Goal: Task Accomplishment & Management: Complete application form

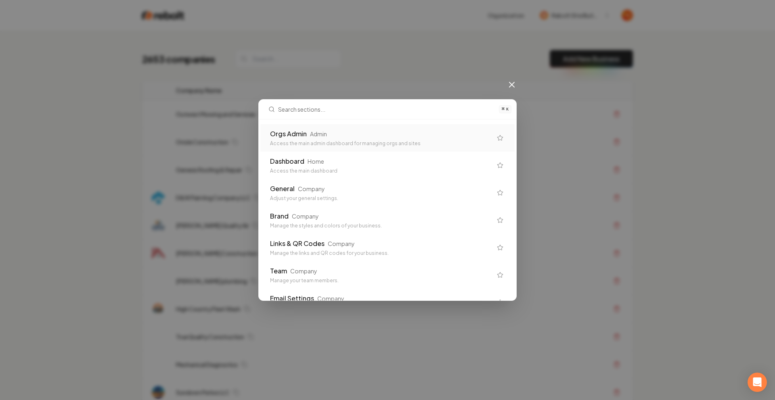
click at [285, 132] on div "Orgs Admin" at bounding box center [288, 134] width 37 height 10
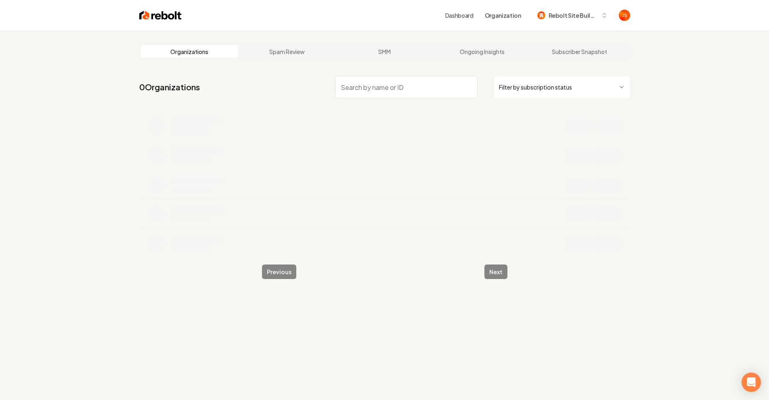
click at [531, 85] on html "Dashboard Organization Rebolt Site Builder Organizations Spam Review SMM Ongoin…" at bounding box center [384, 200] width 769 height 400
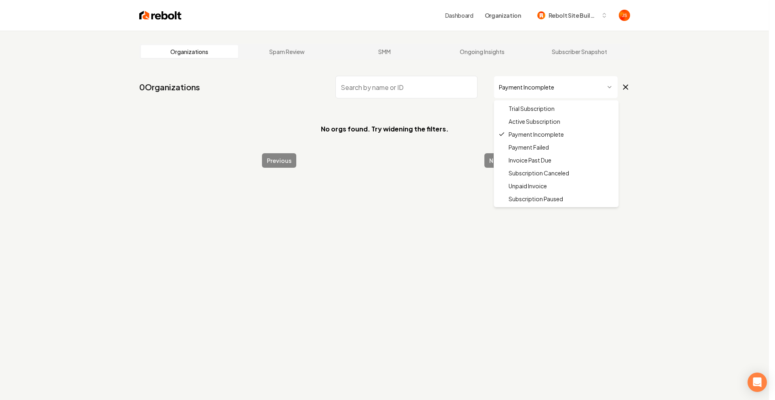
click at [512, 92] on html "Dashboard Organization Rebolt Site Builder Organizations Spam Review SMM Ongoin…" at bounding box center [387, 200] width 775 height 400
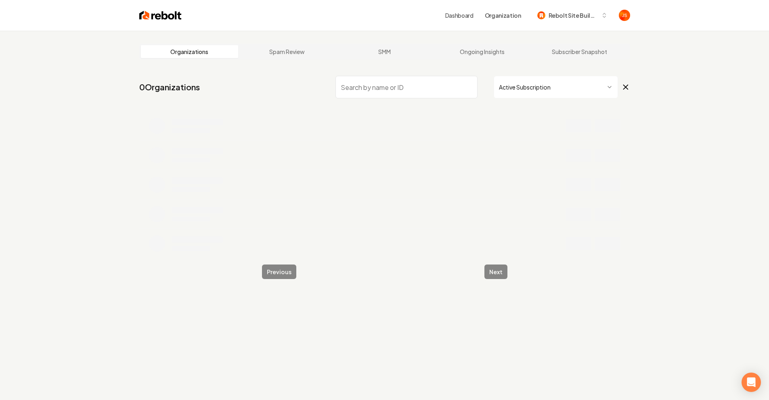
click at [353, 78] on input "search" at bounding box center [406, 87] width 142 height 23
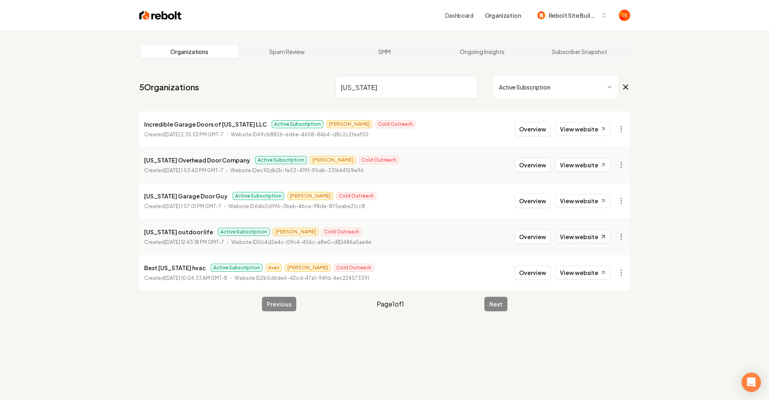
type input "Colorado"
click at [598, 234] on link "View website" at bounding box center [582, 237] width 55 height 14
click at [600, 238] on icon at bounding box center [602, 237] width 7 height 7
click at [614, 170] on html "Dashboard Organization Rebolt Site Builder Organizations Spam Review SMM Ongoin…" at bounding box center [384, 200] width 769 height 400
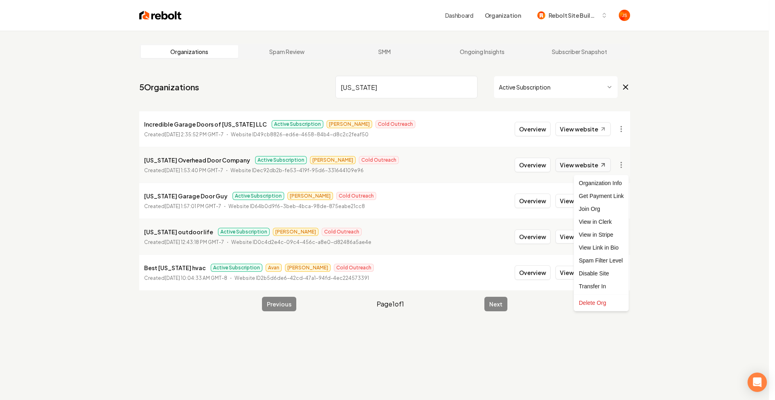
click at [598, 165] on html "Dashboard Organization Rebolt Site Builder Organizations Spam Review SMM Ongoin…" at bounding box center [387, 200] width 775 height 400
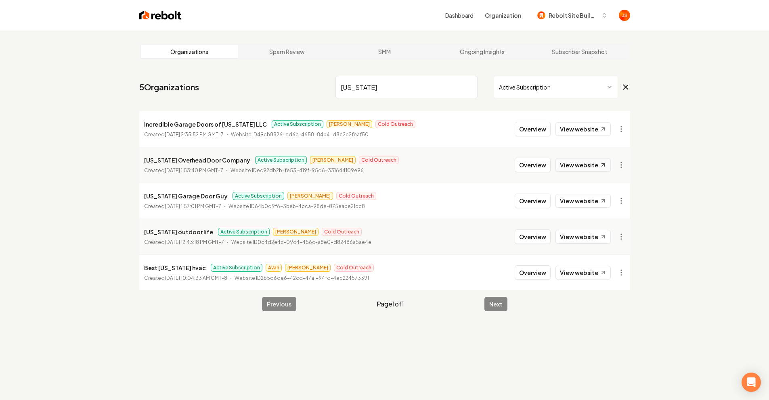
click at [591, 162] on link "View website" at bounding box center [582, 165] width 55 height 14
click at [580, 165] on link "View website" at bounding box center [582, 165] width 55 height 14
click at [482, 99] on nav "5 Organizations Colorado Active Subscription" at bounding box center [384, 91] width 491 height 36
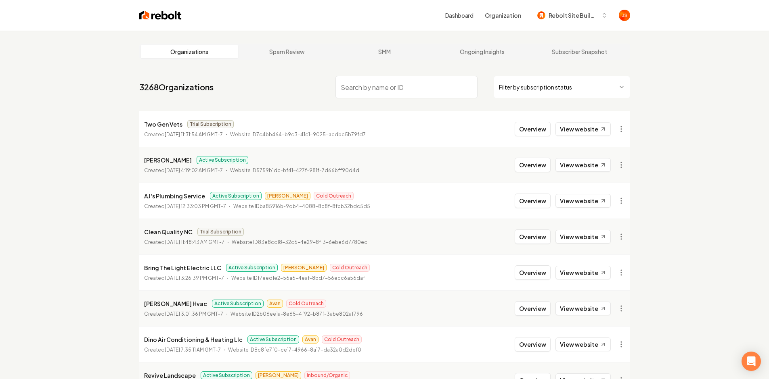
click at [411, 94] on input "search" at bounding box center [406, 87] width 142 height 23
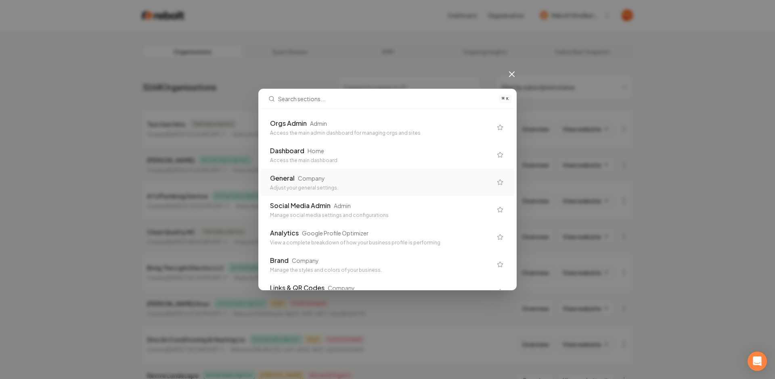
click at [267, 178] on div "General Company Adjust your general settings." at bounding box center [387, 182] width 254 height 27
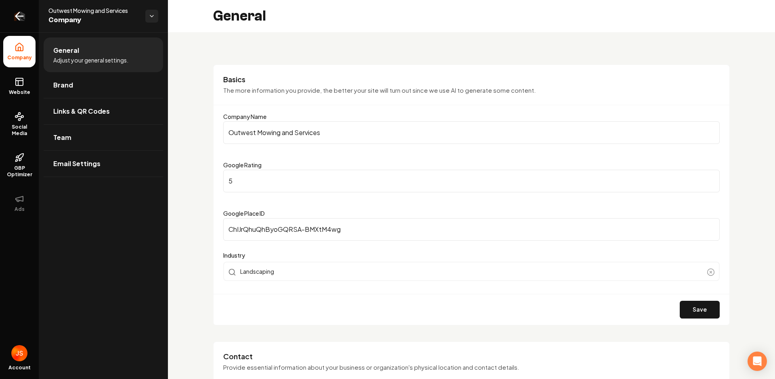
click at [26, 18] on link "Return to dashboard" at bounding box center [19, 16] width 39 height 32
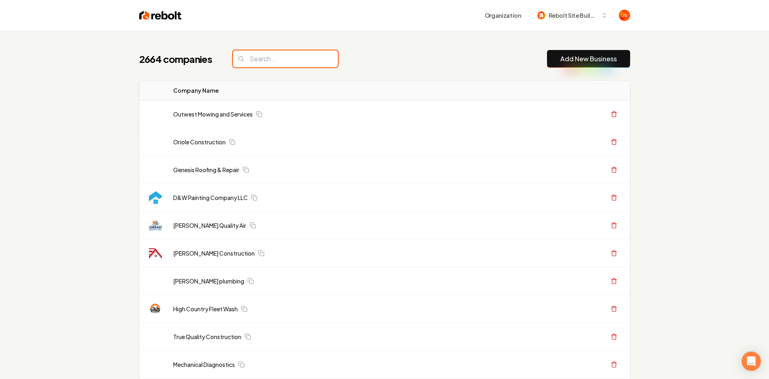
click at [288, 58] on input "search" at bounding box center [285, 58] width 105 height 17
click at [288, 57] on input "search" at bounding box center [285, 58] width 105 height 17
type input "N"
click at [313, 54] on input "search" at bounding box center [285, 58] width 105 height 17
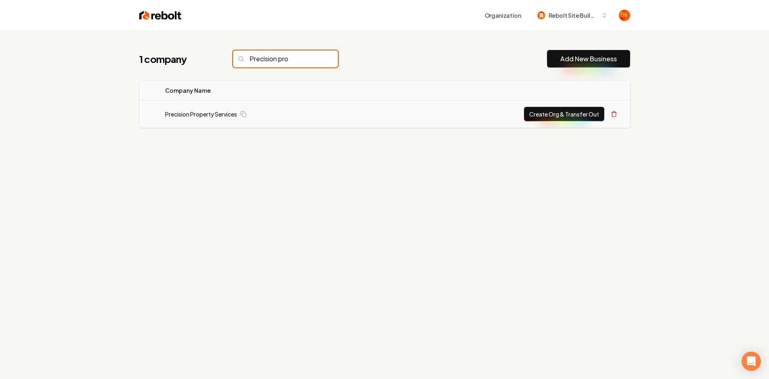
type input "Precision pro"
click at [527, 114] on button "Create Org & Transfer Out" at bounding box center [564, 114] width 80 height 15
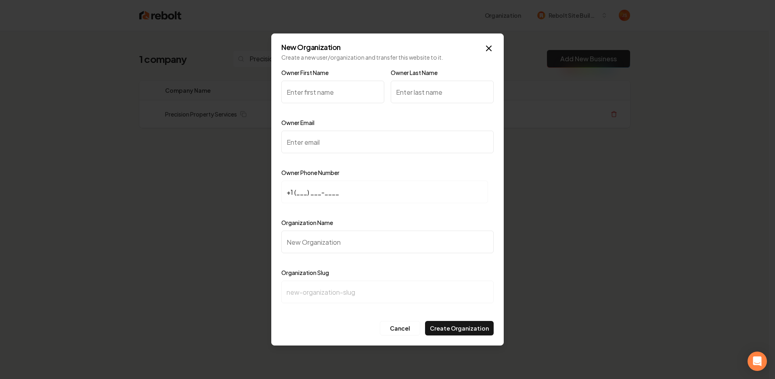
click at [341, 93] on input "Owner First Name" at bounding box center [332, 92] width 103 height 23
click at [314, 141] on input "Owner Email" at bounding box center [387, 142] width 212 height 23
paste input "lincolnberry532@gmail.com"
type input "lincolnberry532@gmail.com"
click at [314, 197] on input at bounding box center [384, 192] width 207 height 23
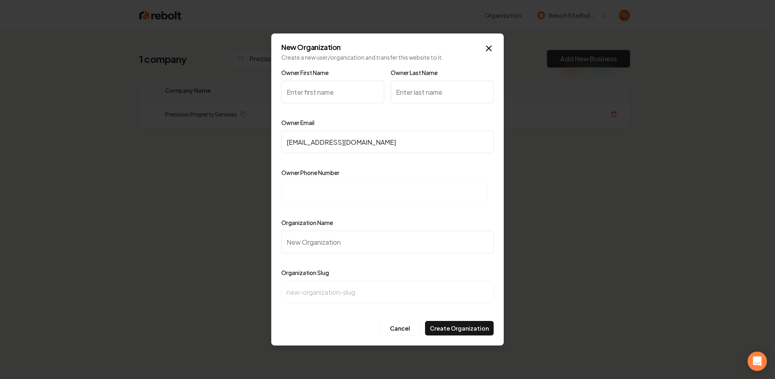
click at [304, 95] on input "Owner First Name" at bounding box center [332, 92] width 103 height 23
paste input "Lincoln Berry"
drag, startPoint x: 309, startPoint y: 92, endPoint x: 373, endPoint y: 95, distance: 63.8
click at [338, 94] on input "Lincoln Berry" at bounding box center [332, 92] width 103 height 23
type input "Lincoln Berry"
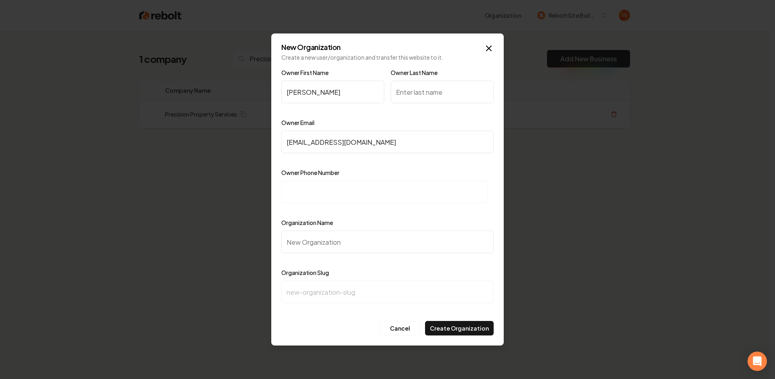
click at [430, 95] on input "Owner Last Name" at bounding box center [442, 92] width 103 height 23
paste input "Berry"
type input "Berry"
drag, startPoint x: 343, startPoint y: 93, endPoint x: 310, endPoint y: 92, distance: 32.3
click at [310, 92] on input "Lincoln Berry" at bounding box center [332, 92] width 103 height 23
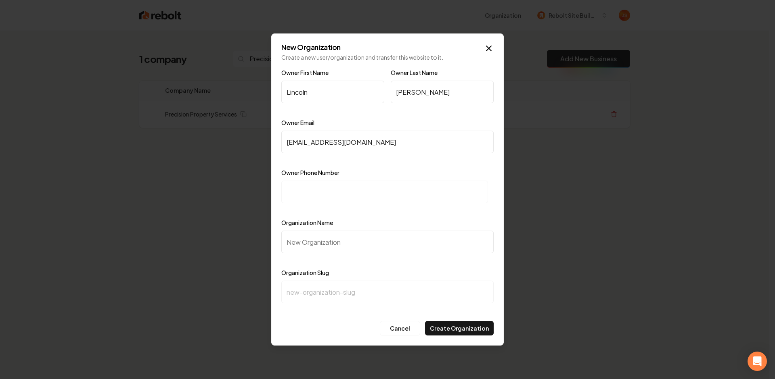
type input "Lincoln"
click at [329, 193] on input at bounding box center [384, 192] width 207 height 23
paste input "+1 (651) 955-6770"
type input "+1 (651) 955-6770"
click at [329, 242] on input "Organization Name" at bounding box center [387, 242] width 212 height 23
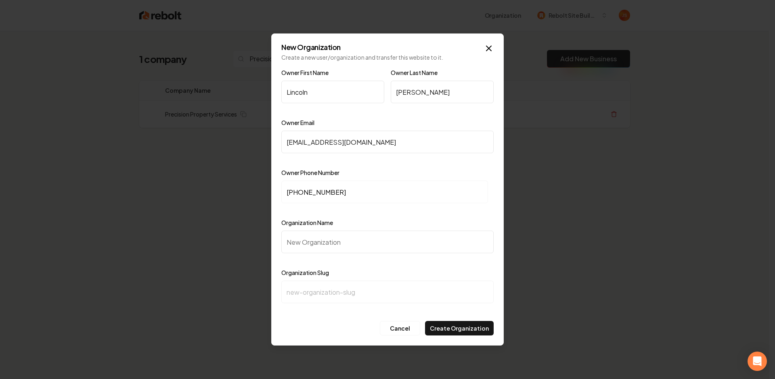
type input "P"
type input "p"
type input "Pr"
type input "pr"
type input "Pre"
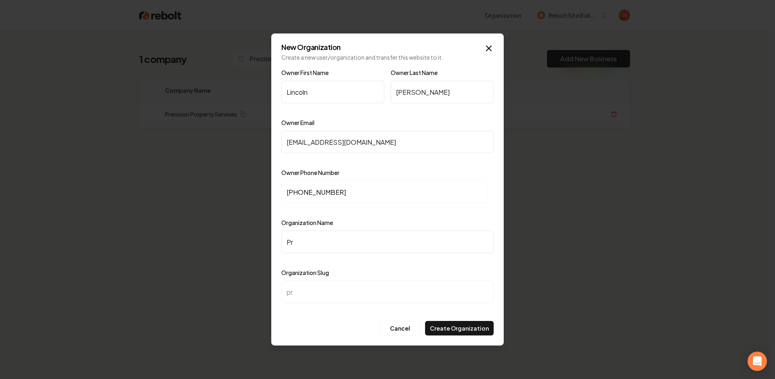
type input "pre"
type input "Prec"
type input "prec"
type input "Preci"
type input "preci"
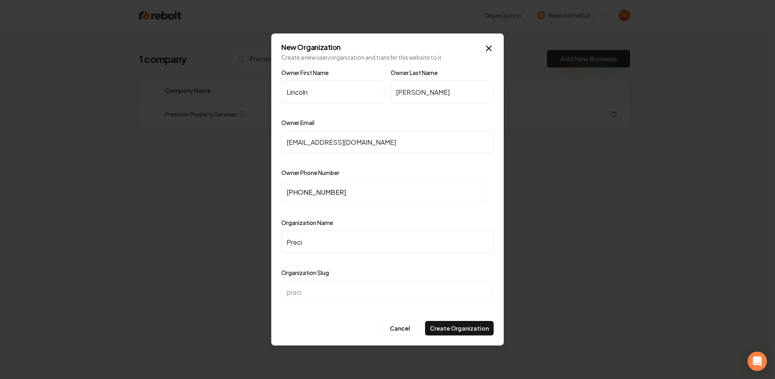
type input "Precis"
type input "precis"
type input "Precisi"
type input "precisi"
type input "Precis"
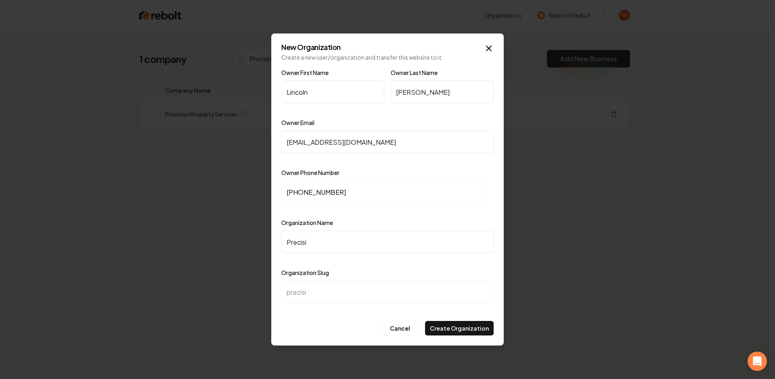
type input "precis"
type input "Precisi"
type input "precisi"
type input "Precisio"
type input "precisio"
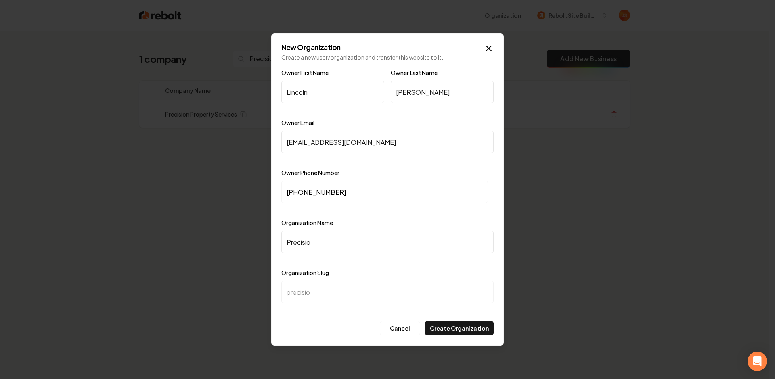
type input "Precision"
type input "precision"
type input "Precision P"
type input "precision-p"
type input "Precision Pr"
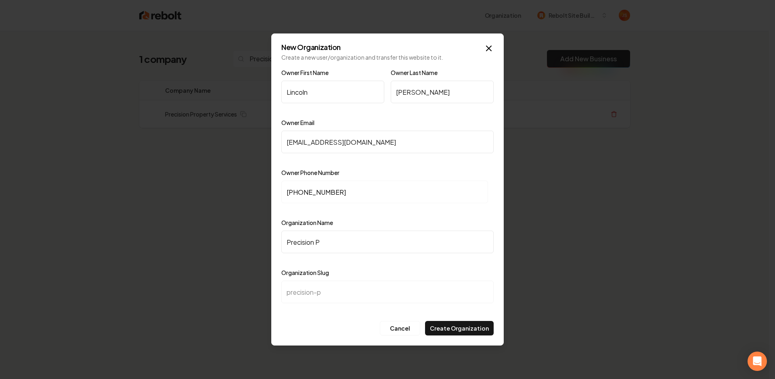
type input "precision-pr"
type input "Precision Pro"
type input "precision-pro"
type input "Precision Prop"
type input "precision-prop"
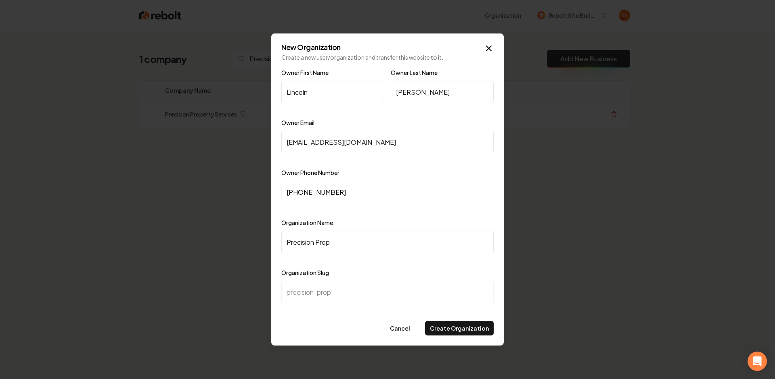
type input "Precision Prope"
type input "precision-prope"
type input "Precision Proper"
type input "precision-proper"
type input "Precision Propert"
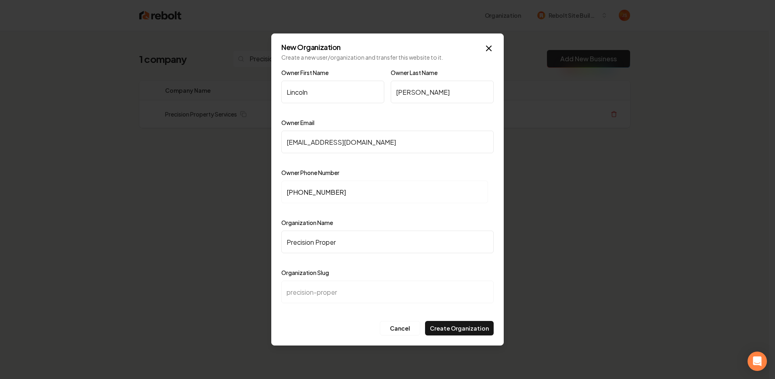
type input "precision-propert"
type input "Precision Property"
type input "precision-property"
type input "Precision Property S"
type input "precision-property-s"
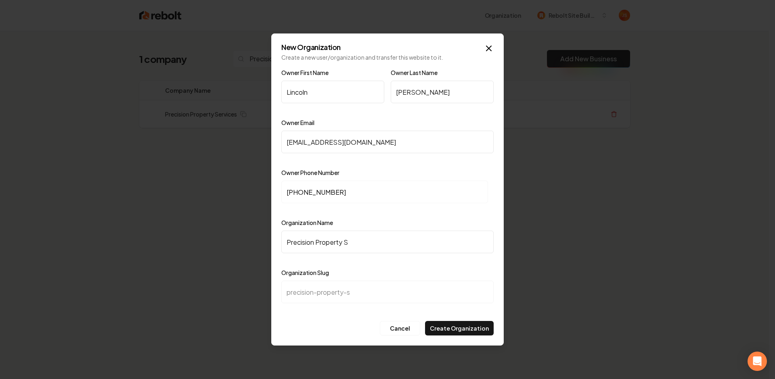
type input "Precision Property Se"
type input "precision-property-se"
type input "Precision Property Ser"
type input "precision-property-ser"
type input "Precision Property Serv"
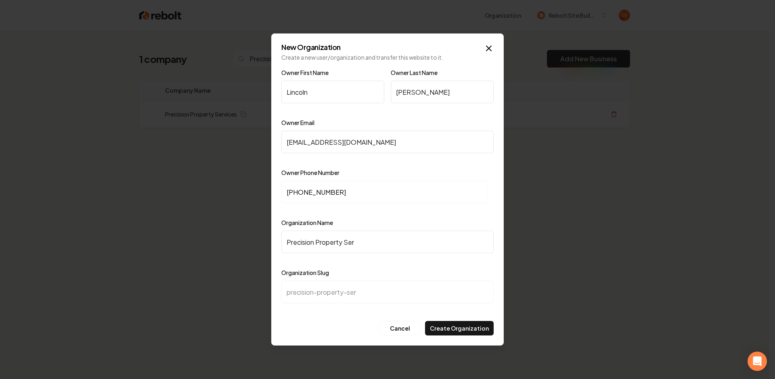
type input "precision-property-serv"
type input "Precision Property Servi"
type input "precision-property-servi"
type input "Precision Property Servic"
type input "precision-property-servic"
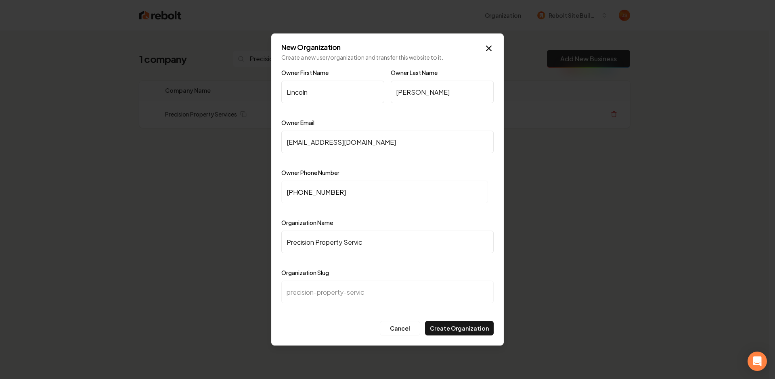
type input "Precision Property Service"
type input "precision-property-service"
type input "Precision Property Services"
type input "precision-property-services"
type input "Precision Property Services"
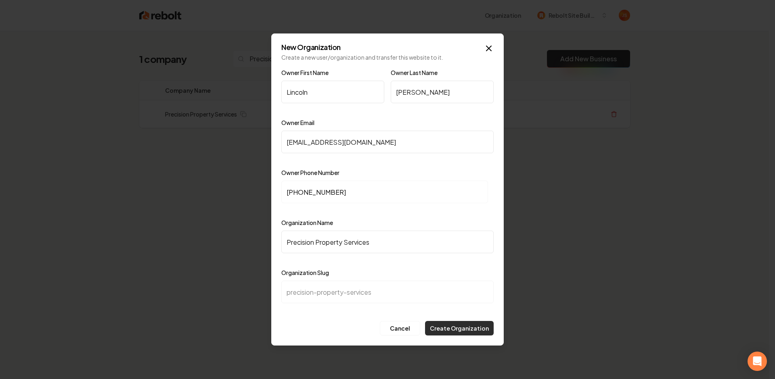
click at [458, 330] on button "Create Organization" at bounding box center [459, 328] width 69 height 15
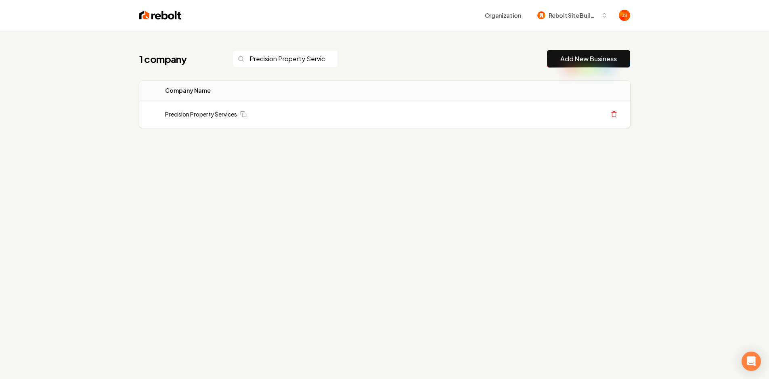
scroll to position [0, 22]
type input "Precision Property Services"
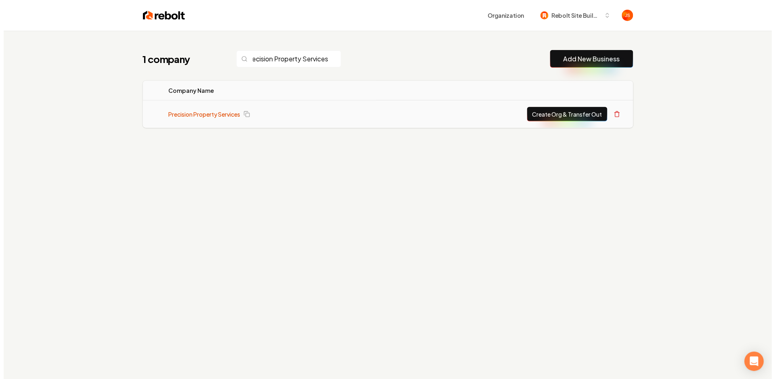
scroll to position [0, 0]
click at [190, 113] on link "Precision Property Services" at bounding box center [201, 114] width 72 height 8
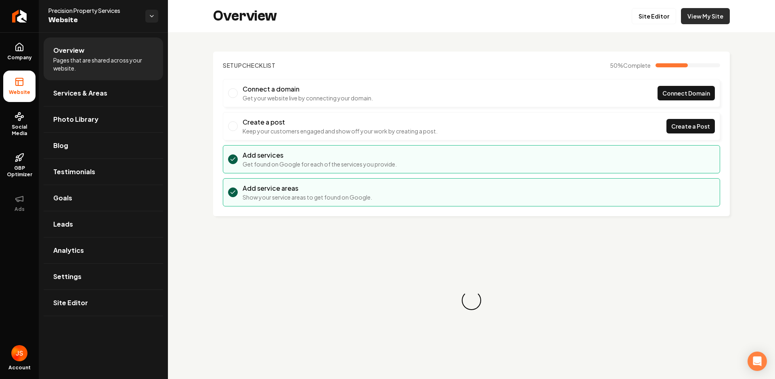
click at [706, 21] on link "View My Site" at bounding box center [705, 16] width 49 height 16
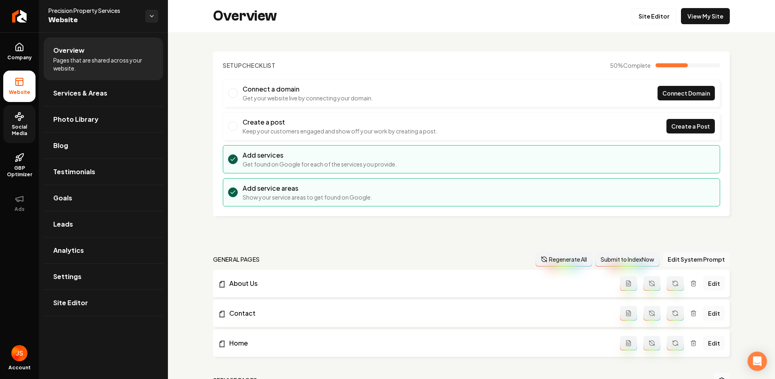
click at [10, 128] on span "Social Media" at bounding box center [19, 130] width 32 height 13
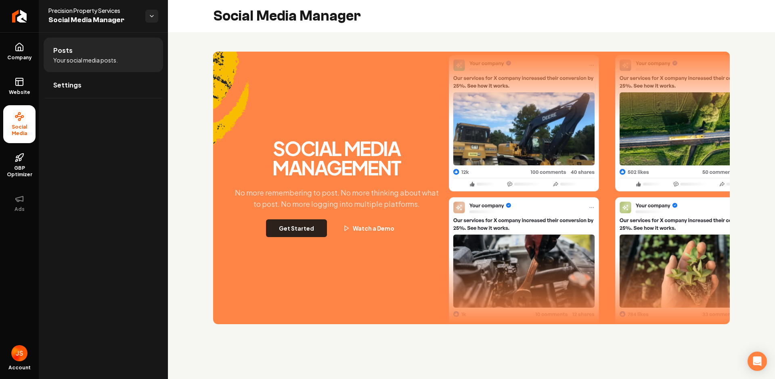
click at [293, 237] on button "Get Started" at bounding box center [296, 229] width 61 height 18
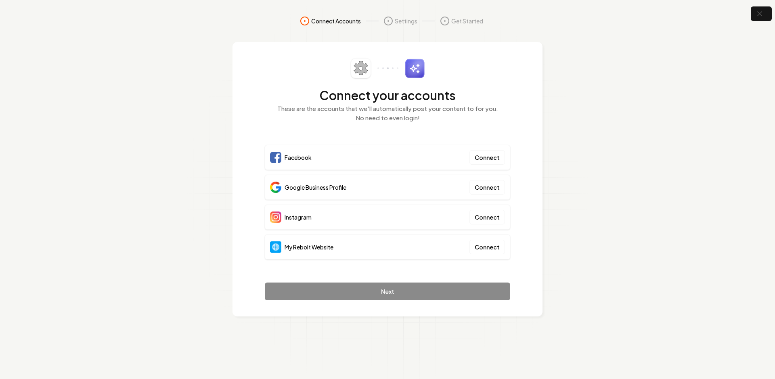
click at [645, 91] on section "Connect Accounts Settings Get Started Connect your accounts These are the accou…" at bounding box center [387, 189] width 775 height 379
click at [643, 69] on section "Connect Accounts Settings Get Started Connect your accounts These are the accou…" at bounding box center [387, 189] width 775 height 379
click at [763, 14] on icon "button" at bounding box center [759, 14] width 10 height 10
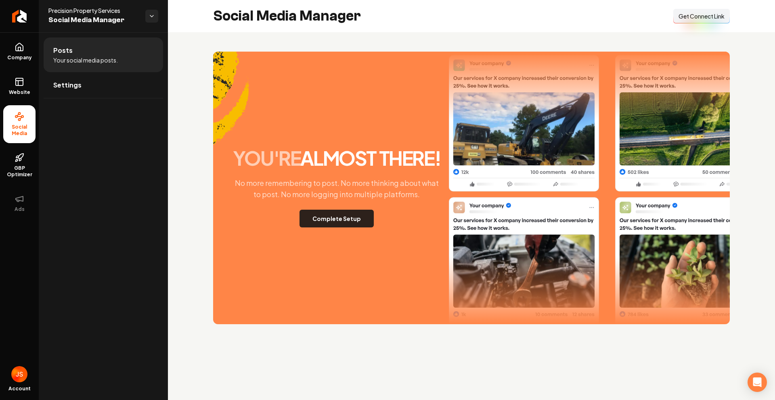
click at [317, 214] on button "Complete Setup" at bounding box center [337, 219] width 74 height 18
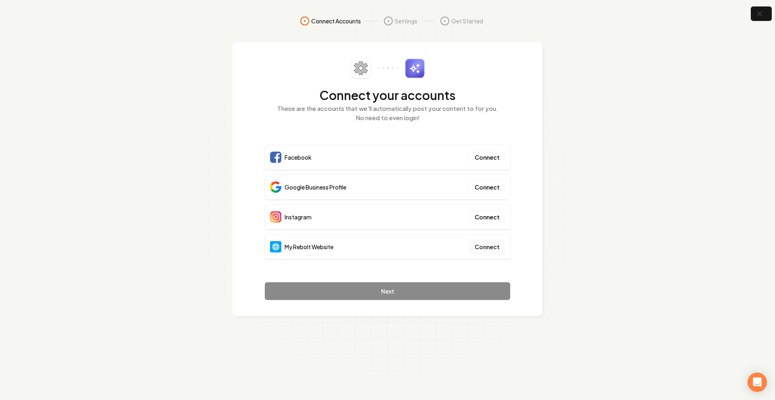
click at [497, 254] on button "Connect" at bounding box center [487, 247] width 36 height 15
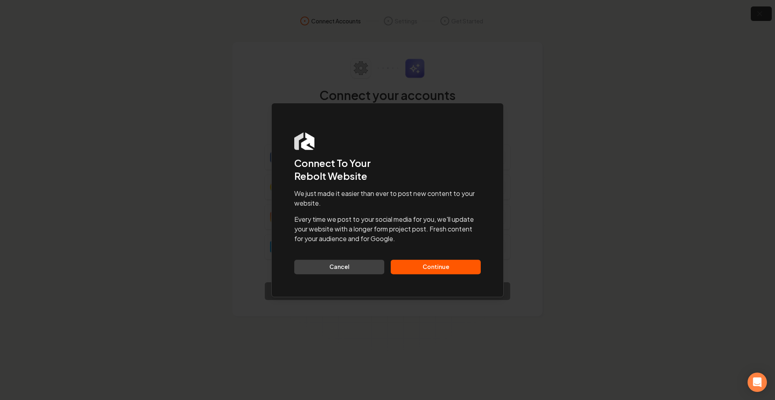
click at [440, 264] on button "Continue" at bounding box center [436, 267] width 90 height 15
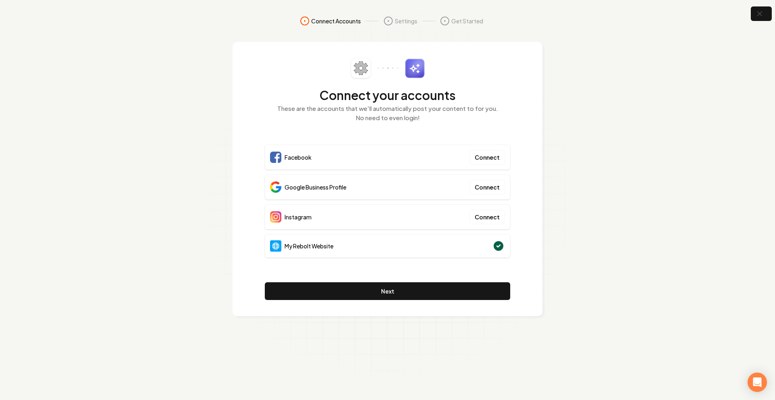
click at [438, 302] on div "Connect your accounts These are the accounts that we'll automatically post your…" at bounding box center [388, 179] width 310 height 275
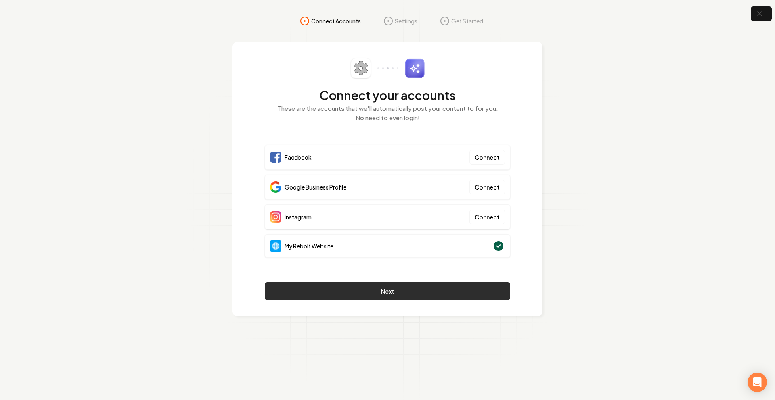
click at [436, 295] on button "Next" at bounding box center [387, 292] width 245 height 18
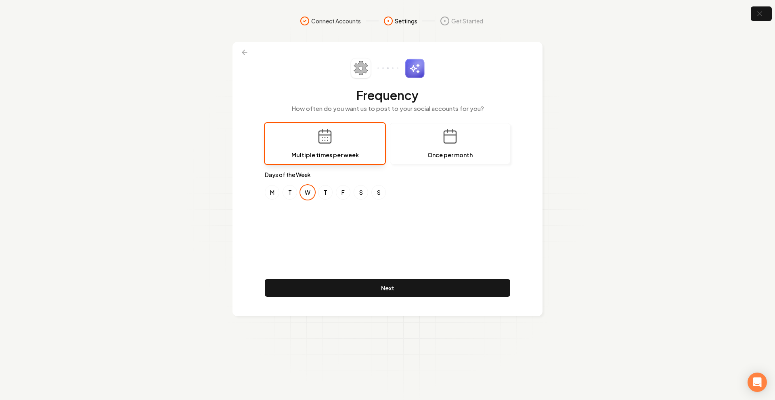
click at [338, 221] on div "Frequency How often do you want us to post to your social accounts for you? Mul…" at bounding box center [387, 179] width 245 height 242
click at [246, 62] on div "Frequency How often do you want us to post to your social accounts for you? Mul…" at bounding box center [388, 179] width 310 height 275
click at [246, 61] on div "Frequency How often do you want us to post to your social accounts for you? Mul…" at bounding box center [388, 179] width 310 height 275
click at [246, 56] on icon at bounding box center [245, 52] width 8 height 8
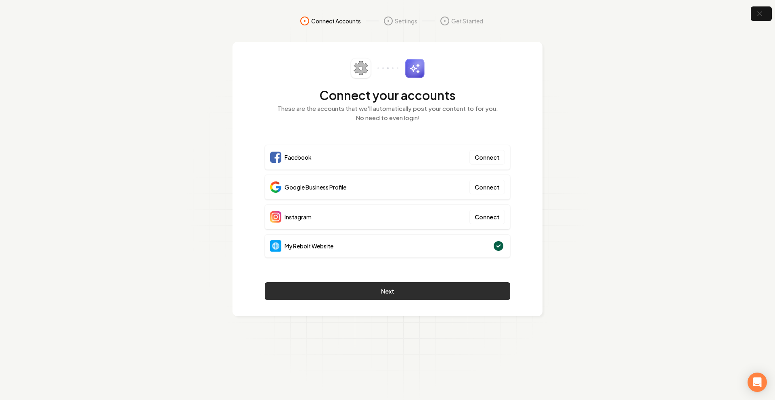
click at [382, 294] on button "Next" at bounding box center [387, 292] width 245 height 18
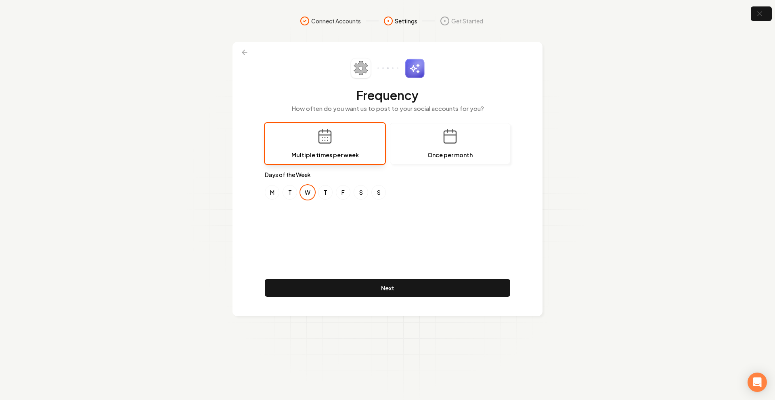
drag, startPoint x: 364, startPoint y: 222, endPoint x: 726, endPoint y: 259, distance: 364.0
click at [365, 222] on div "Frequency How often do you want us to post to your social accounts for you? Mul…" at bounding box center [387, 179] width 245 height 242
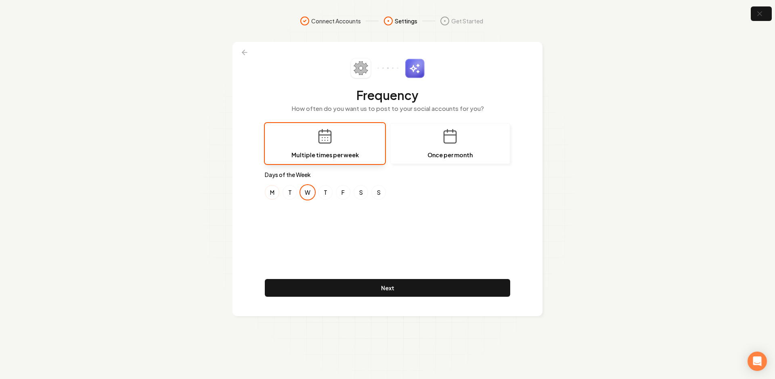
click at [272, 195] on button "M" at bounding box center [272, 192] width 15 height 15
click at [350, 189] on div "M T W T F S S" at bounding box center [387, 192] width 245 height 15
drag, startPoint x: 350, startPoint y: 189, endPoint x: 341, endPoint y: 195, distance: 10.4
click at [346, 193] on button "F" at bounding box center [343, 192] width 15 height 15
drag, startPoint x: 342, startPoint y: 191, endPoint x: 355, endPoint y: 191, distance: 13.3
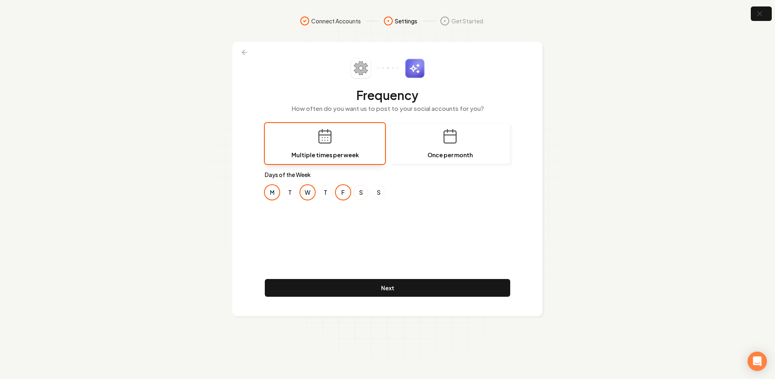
click at [344, 191] on button "F" at bounding box center [343, 192] width 15 height 15
drag, startPoint x: 355, startPoint y: 191, endPoint x: 371, endPoint y: 193, distance: 16.2
click at [356, 191] on button "S" at bounding box center [361, 192] width 15 height 15
click at [384, 193] on button "S" at bounding box center [378, 192] width 15 height 15
click at [348, 192] on button "F" at bounding box center [343, 192] width 15 height 15
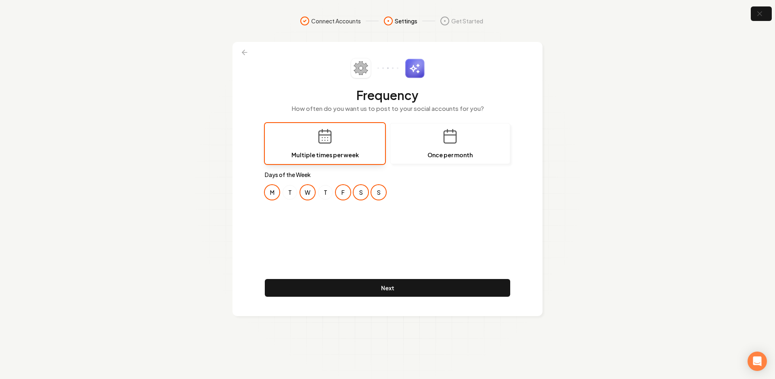
drag, startPoint x: 360, startPoint y: 192, endPoint x: 386, endPoint y: 193, distance: 26.3
click at [361, 192] on button "S" at bounding box center [361, 192] width 15 height 15
click at [386, 193] on div "M T W T F S S" at bounding box center [387, 192] width 245 height 15
click at [385, 202] on div "Frequency How often do you want us to post to your social accounts for you? Mul…" at bounding box center [387, 179] width 245 height 242
click at [380, 194] on button "S" at bounding box center [378, 192] width 15 height 15
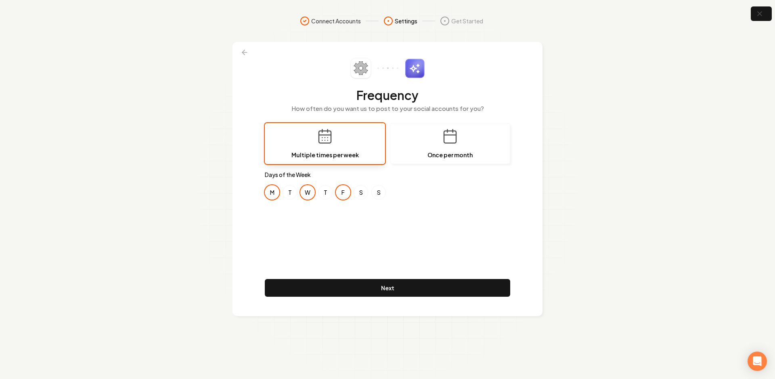
click at [375, 231] on div "Frequency How often do you want us to post to your social accounts for you? Mul…" at bounding box center [387, 179] width 245 height 242
click at [329, 221] on div "Frequency How often do you want us to post to your social accounts for you? Mul…" at bounding box center [387, 179] width 245 height 242
click at [335, 231] on div "Frequency How often do you want us to post to your social accounts for you? Mul…" at bounding box center [387, 179] width 245 height 242
click at [254, 193] on div "Frequency How often do you want us to post to your social accounts for you? Mul…" at bounding box center [388, 179] width 310 height 275
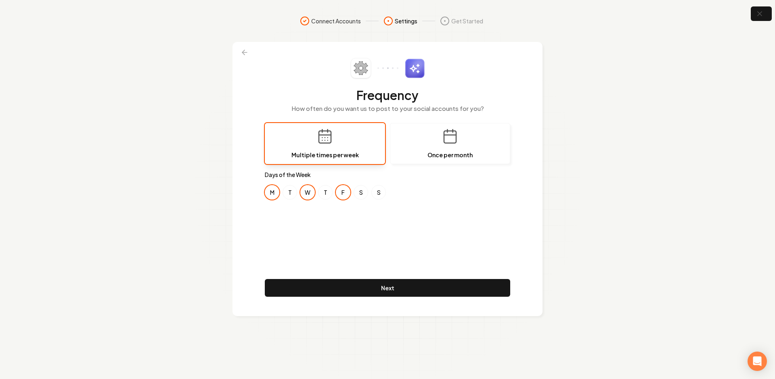
click at [262, 194] on div "Frequency How often do you want us to post to your social accounts for you? Mul…" at bounding box center [388, 179] width 310 height 275
click at [266, 193] on button "M" at bounding box center [272, 192] width 15 height 15
click at [272, 194] on button "M" at bounding box center [272, 192] width 15 height 15
click at [301, 239] on div "Frequency How often do you want us to post to your social accounts for you? Mul…" at bounding box center [387, 179] width 245 height 242
click at [367, 235] on div "Frequency How often do you want us to post to your social accounts for you? Mul…" at bounding box center [387, 179] width 245 height 242
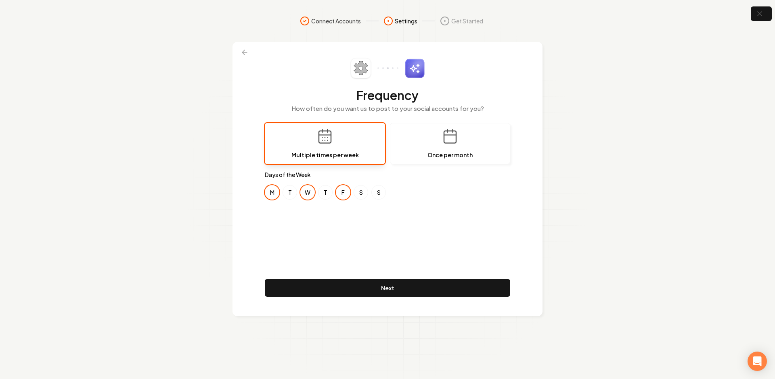
click at [367, 235] on div "Frequency How often do you want us to post to your social accounts for you? Mul…" at bounding box center [387, 179] width 245 height 242
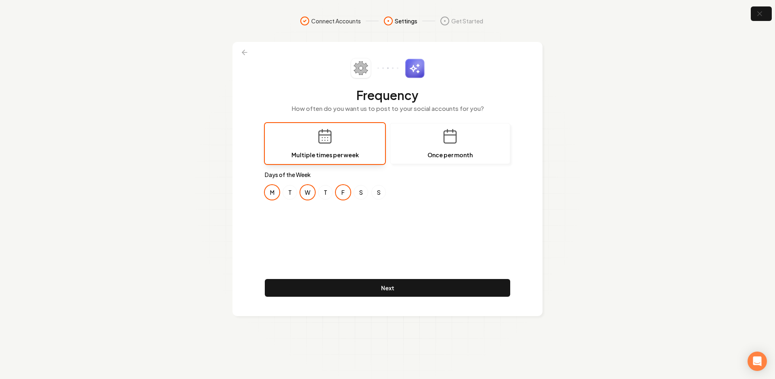
click at [367, 235] on div "Frequency How often do you want us to post to your social accounts for you? Mul…" at bounding box center [387, 179] width 245 height 242
click at [363, 235] on div "Frequency How often do you want us to post to your social accounts for you? Mul…" at bounding box center [387, 179] width 245 height 242
click at [436, 191] on div "M T W T F S S" at bounding box center [387, 192] width 245 height 15
click at [416, 221] on div "Frequency How often do you want us to post to your social accounts for you? Mul…" at bounding box center [387, 179] width 245 height 242
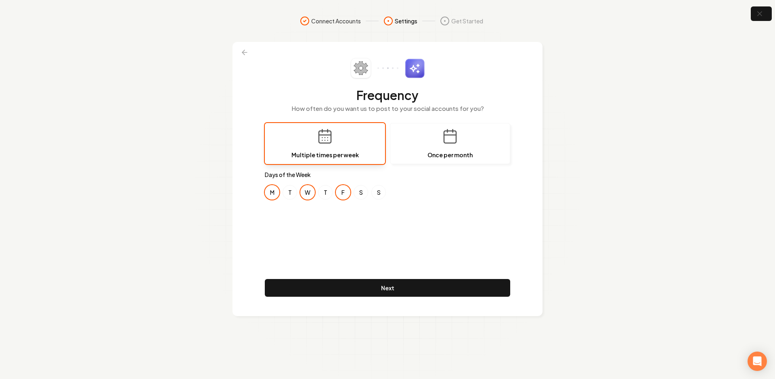
click at [334, 233] on div "Frequency How often do you want us to post to your social accounts for you? Mul…" at bounding box center [387, 179] width 245 height 242
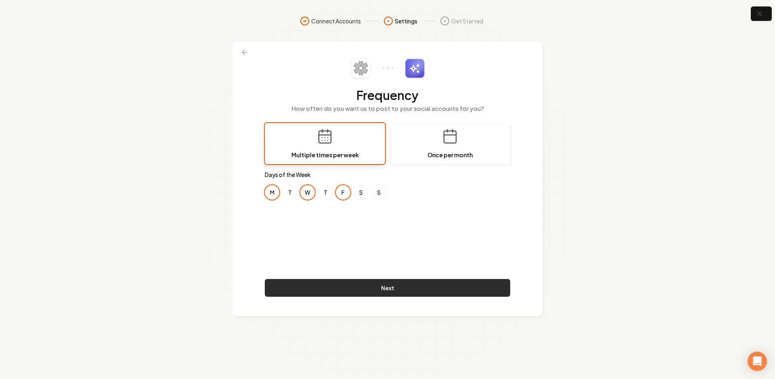
click at [316, 281] on button "Next" at bounding box center [387, 288] width 245 height 18
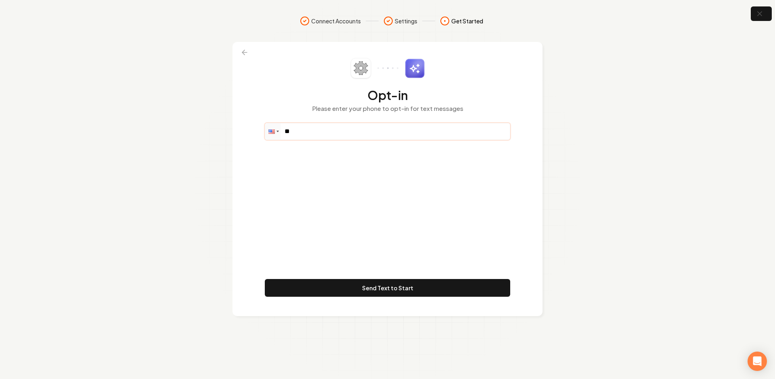
click at [323, 130] on input "**" at bounding box center [387, 132] width 245 height 16
click at [312, 130] on input "**" at bounding box center [387, 132] width 245 height 16
paste input "**********"
type input "**********"
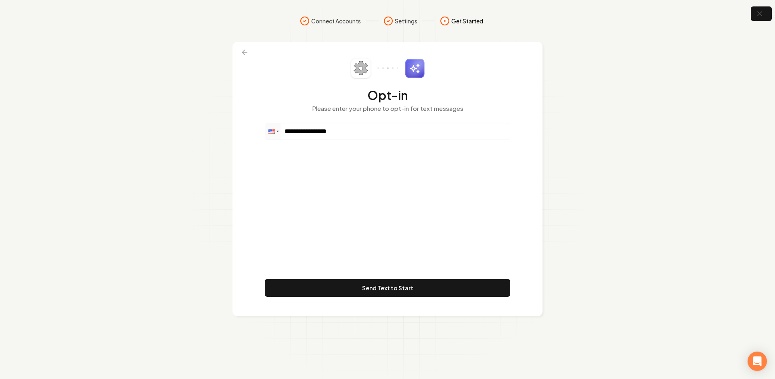
click at [376, 184] on div "**********" at bounding box center [387, 179] width 245 height 242
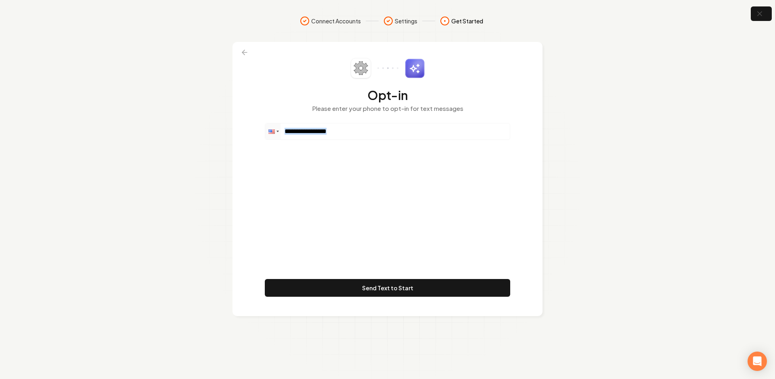
click at [376, 184] on div "**********" at bounding box center [387, 179] width 245 height 242
drag, startPoint x: 378, startPoint y: 152, endPoint x: 371, endPoint y: 142, distance: 12.5
click at [378, 151] on div "**********" at bounding box center [387, 179] width 245 height 242
click at [367, 136] on input "**********" at bounding box center [387, 132] width 245 height 16
click at [337, 156] on div "**********" at bounding box center [387, 179] width 245 height 242
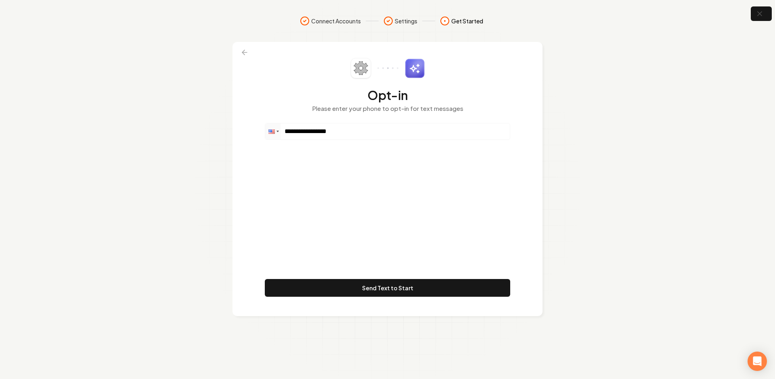
click at [337, 156] on div "**********" at bounding box center [387, 179] width 245 height 242
click at [358, 139] on input "**********" at bounding box center [387, 132] width 245 height 16
click at [325, 164] on div "**********" at bounding box center [387, 179] width 245 height 242
click at [334, 173] on div "**********" at bounding box center [387, 179] width 245 height 242
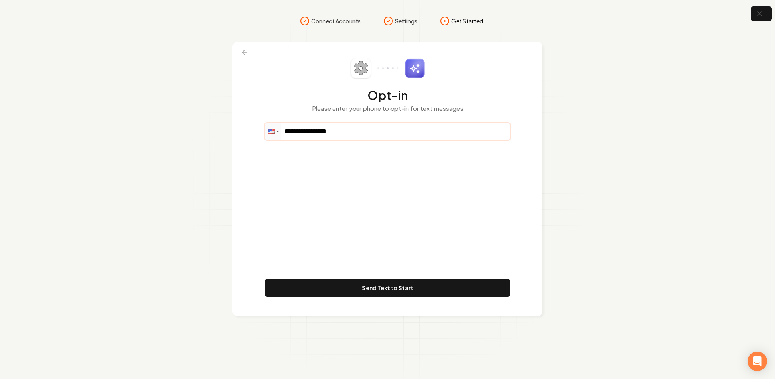
click at [356, 131] on input "**********" at bounding box center [387, 132] width 245 height 16
click at [338, 166] on div "**********" at bounding box center [387, 179] width 245 height 242
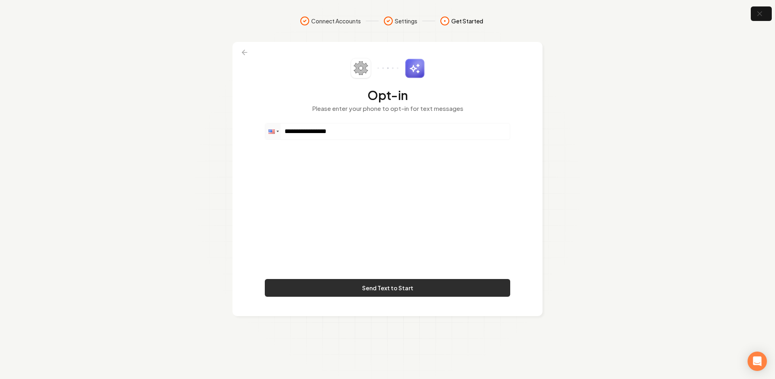
drag, startPoint x: 384, startPoint y: 226, endPoint x: 379, endPoint y: 281, distance: 55.6
click at [386, 228] on div "**********" at bounding box center [387, 179] width 245 height 242
click at [381, 290] on button "Send Text to Start" at bounding box center [387, 288] width 245 height 18
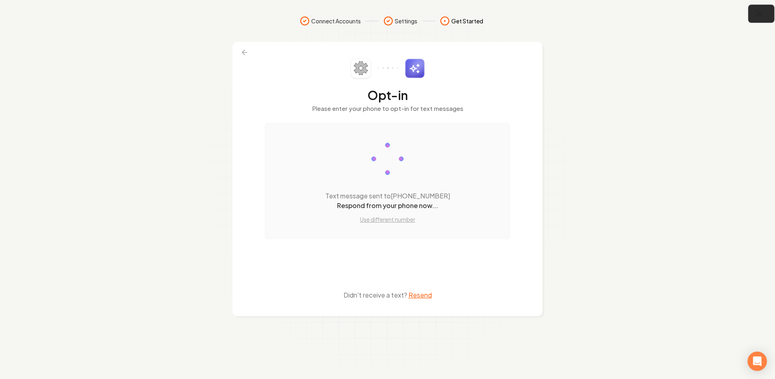
click at [760, 11] on icon "button" at bounding box center [759, 14] width 10 height 10
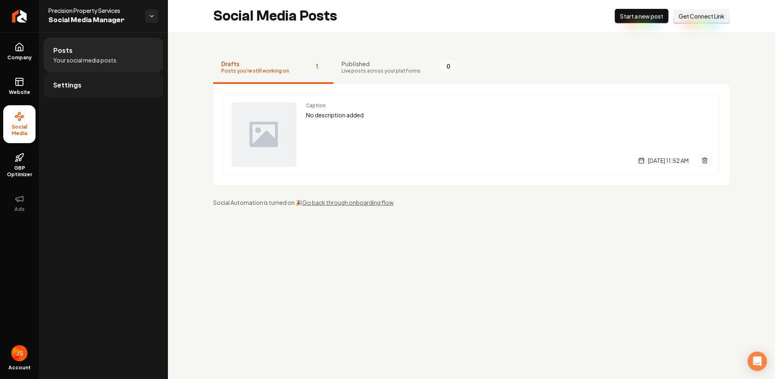
click at [117, 83] on link "Settings" at bounding box center [103, 85] width 119 height 26
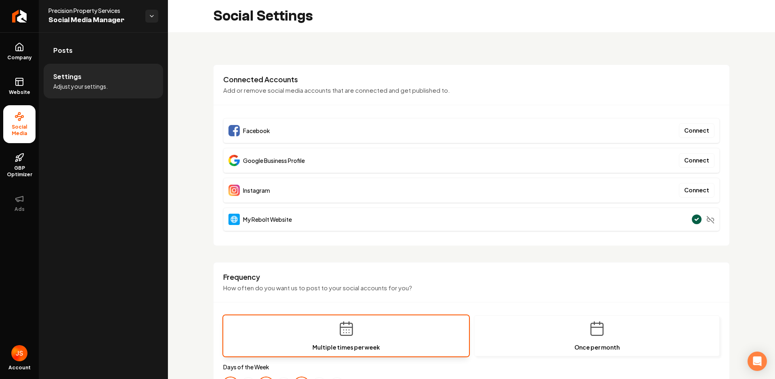
click at [499, 250] on div "**********" at bounding box center [471, 386] width 517 height 643
drag, startPoint x: 597, startPoint y: 55, endPoint x: 467, endPoint y: 10, distance: 137.1
click at [596, 55] on div "**********" at bounding box center [471, 379] width 607 height 695
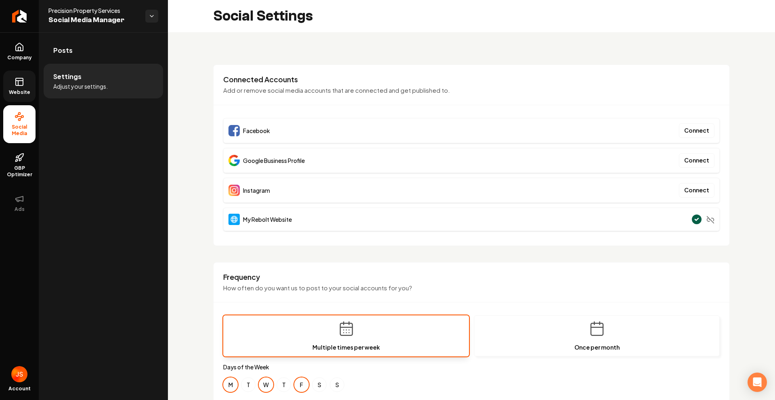
click at [25, 94] on span "Website" at bounding box center [20, 92] width 28 height 6
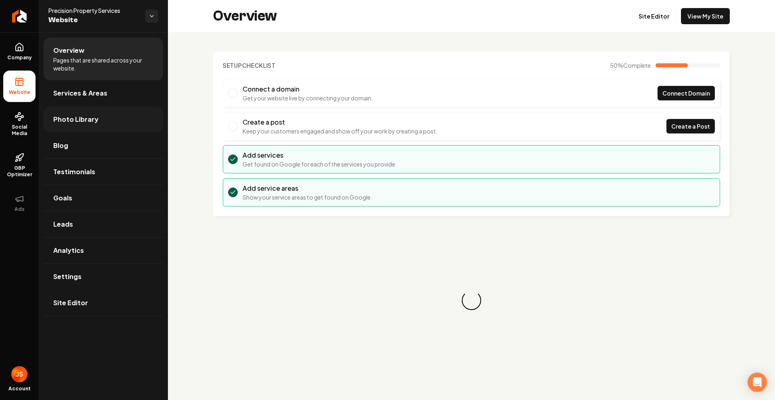
click at [63, 126] on link "Photo Library" at bounding box center [103, 120] width 119 height 26
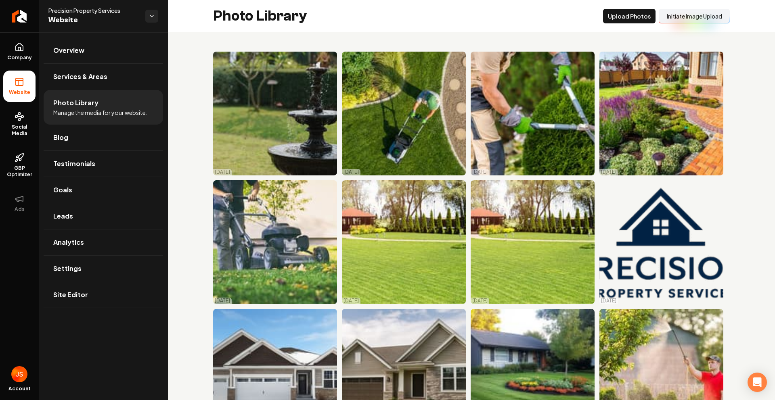
click at [676, 16] on button "Initiate Image Upload" at bounding box center [694, 16] width 71 height 15
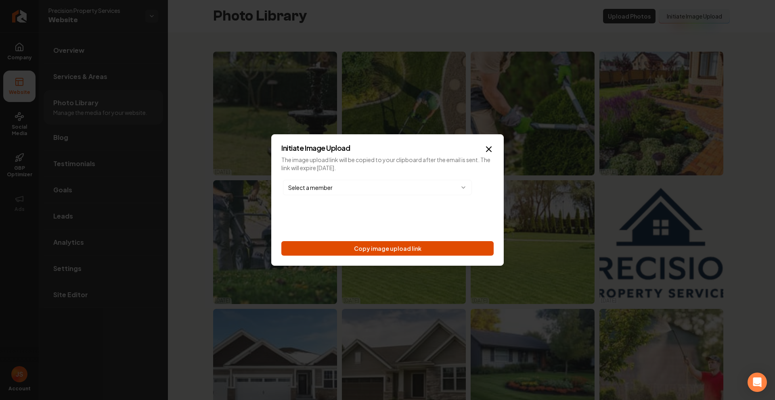
click at [415, 249] on button "Copy image upload link" at bounding box center [387, 248] width 212 height 15
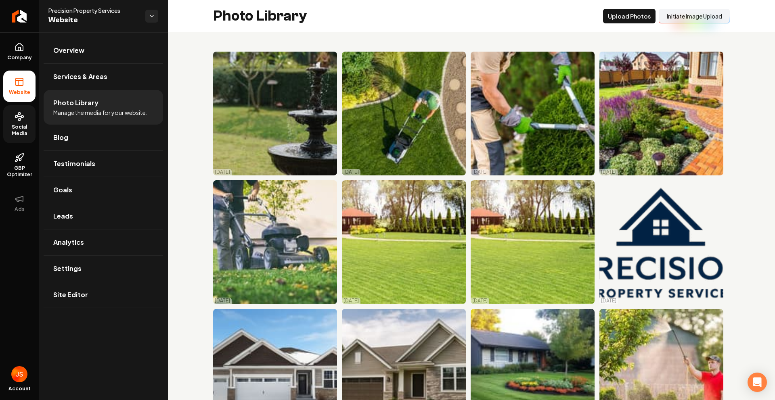
click at [15, 120] on icon at bounding box center [20, 117] width 10 height 10
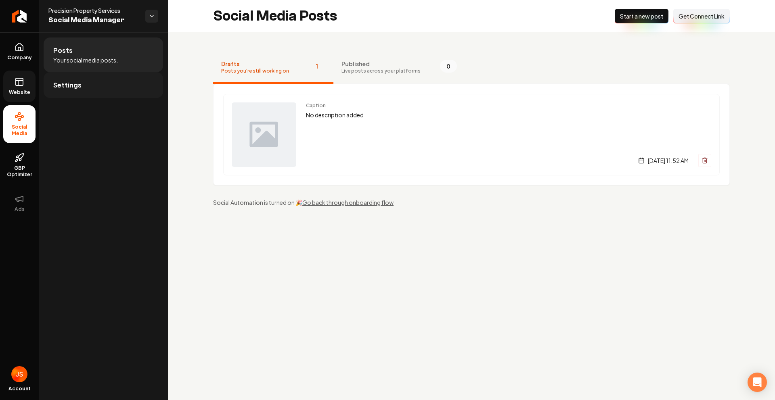
click at [80, 91] on link "Settings" at bounding box center [103, 85] width 119 height 26
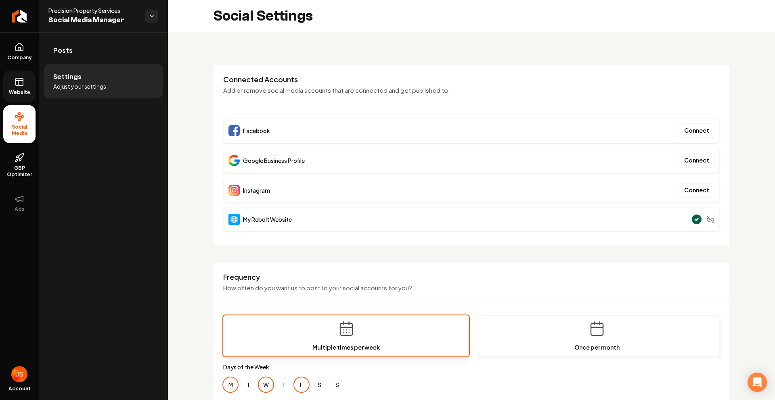
click at [19, 86] on icon at bounding box center [20, 82] width 10 height 10
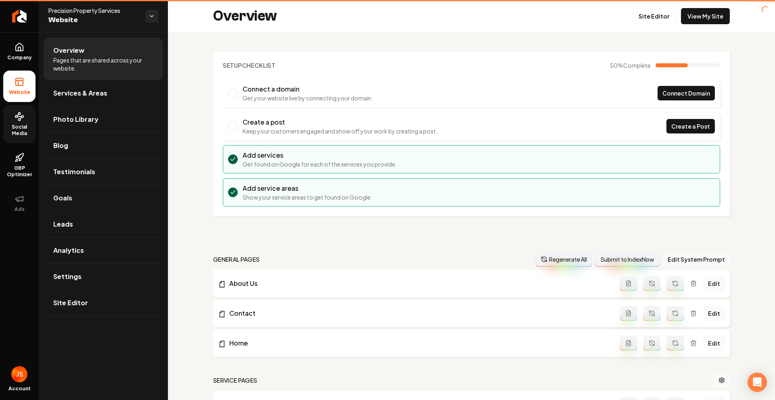
drag, startPoint x: 15, startPoint y: 111, endPoint x: 23, endPoint y: 107, distance: 8.7
click at [15, 111] on link "Social Media" at bounding box center [19, 124] width 32 height 38
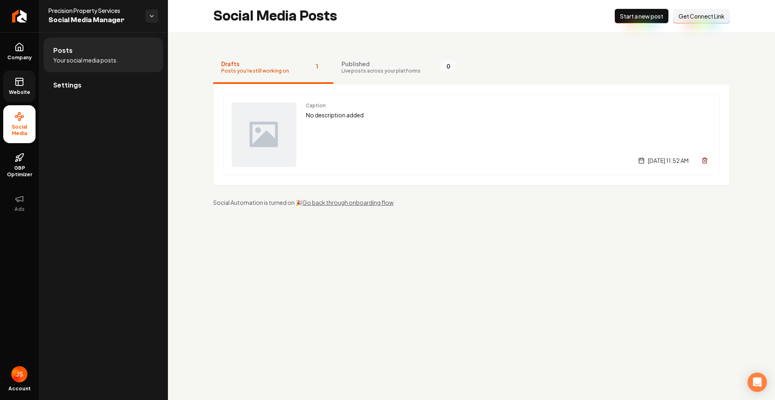
click at [677, 25] on div "Social Media Posts New Post Start a new post Connect Link Get Connect Link" at bounding box center [471, 16] width 607 height 32
click at [682, 24] on div "Social Media Posts New Post Start a new post Connect Link Get Connect Link" at bounding box center [471, 16] width 607 height 32
click at [690, 13] on span "Get Connect Link" at bounding box center [702, 16] width 46 height 8
click at [25, 53] on link "Company" at bounding box center [19, 51] width 32 height 31
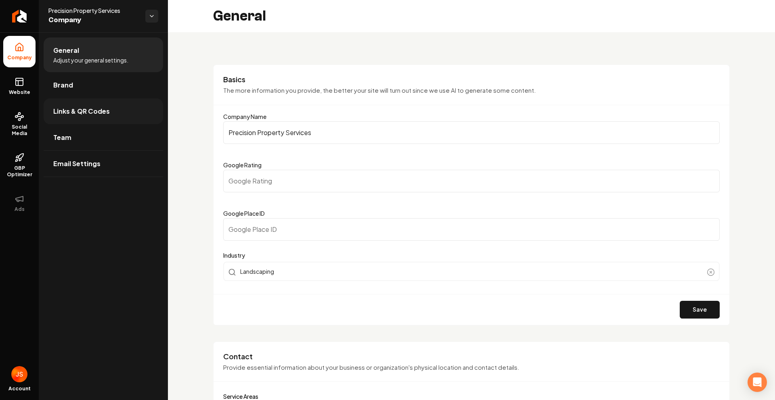
click at [73, 112] on span "Links & QR Codes" at bounding box center [81, 112] width 57 height 10
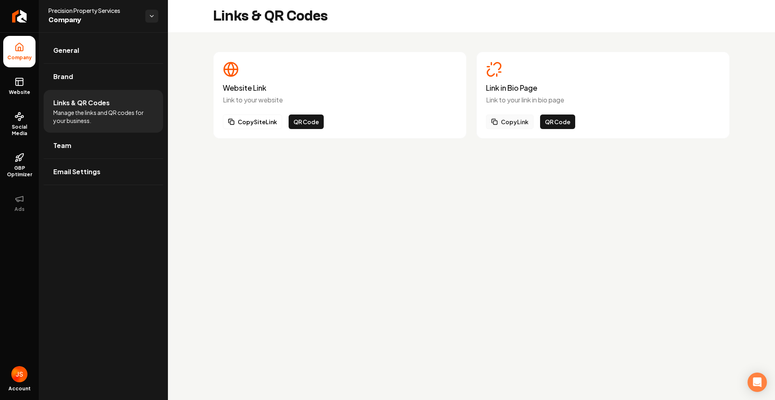
click at [509, 120] on button "Copy Link" at bounding box center [510, 122] width 48 height 15
click at [28, 13] on link "Return to dashboard" at bounding box center [19, 16] width 39 height 32
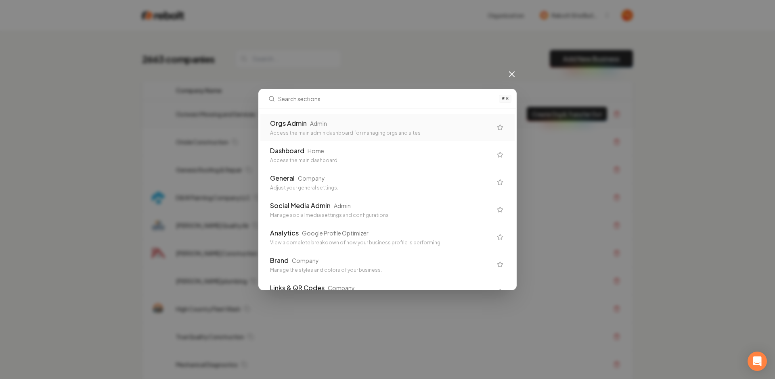
click at [340, 133] on div "Access the main admin dashboard for managing orgs and sites" at bounding box center [381, 133] width 222 height 6
click at [340, 133] on td "Oriole Construction" at bounding box center [339, 142] width 339 height 28
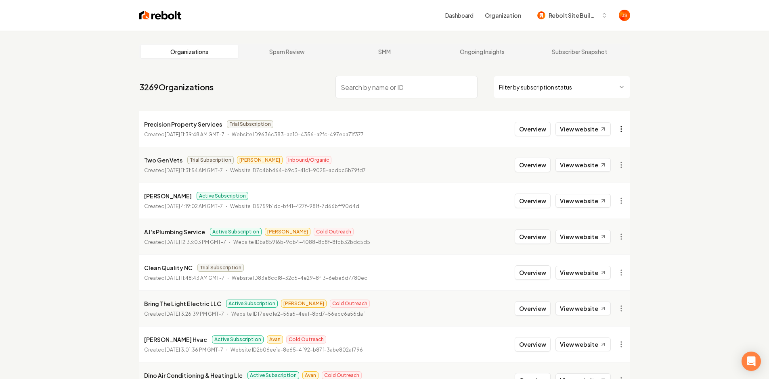
click at [628, 129] on html "Dashboard Organization Rebolt Site Builder Organizations Spam Review SMM Ongoin…" at bounding box center [384, 189] width 769 height 379
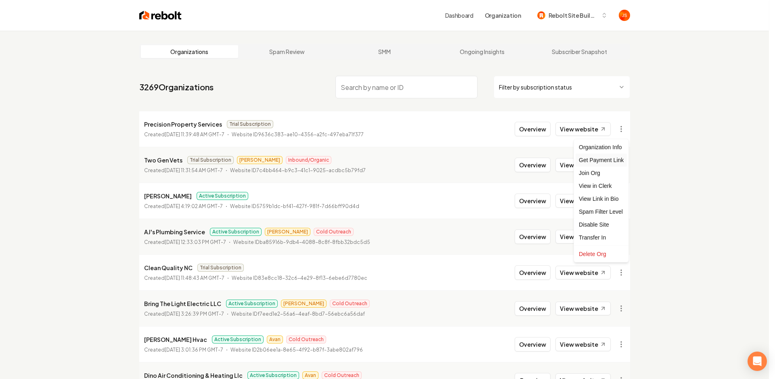
click at [603, 157] on div "Get Payment Link" at bounding box center [601, 160] width 51 height 13
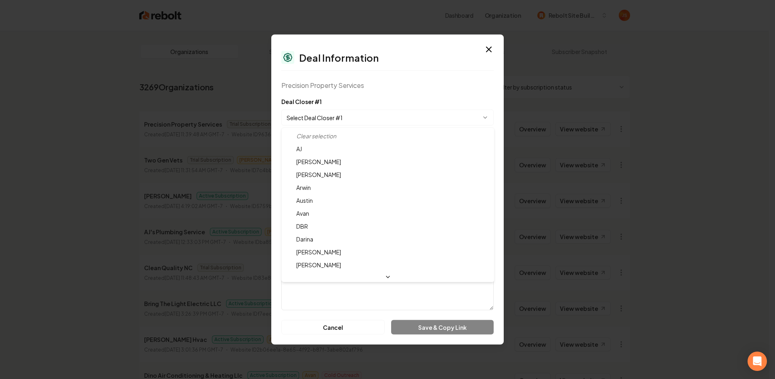
click at [331, 117] on body "Dashboard Organization Rebolt Site Builder Organizations Spam Review SMM Ongoin…" at bounding box center [384, 189] width 769 height 379
select select "**********"
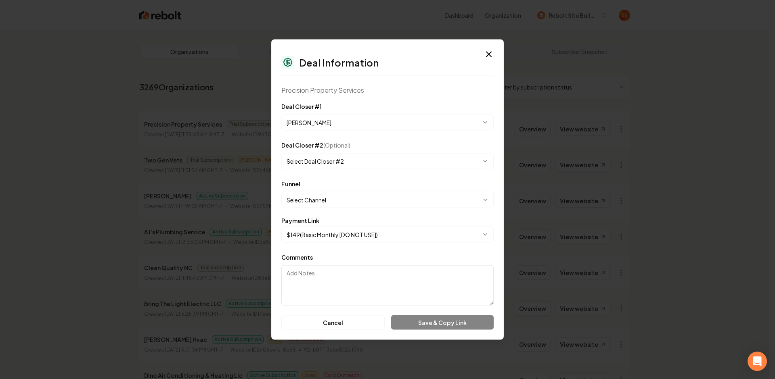
click at [315, 199] on body "Dashboard Organization Rebolt Site Builder Organizations Spam Review SMM Ongoin…" at bounding box center [384, 189] width 769 height 379
click at [322, 199] on body "Dashboard Organization Rebolt Site Builder Organizations Spam Review SMM Ongoin…" at bounding box center [384, 189] width 769 height 379
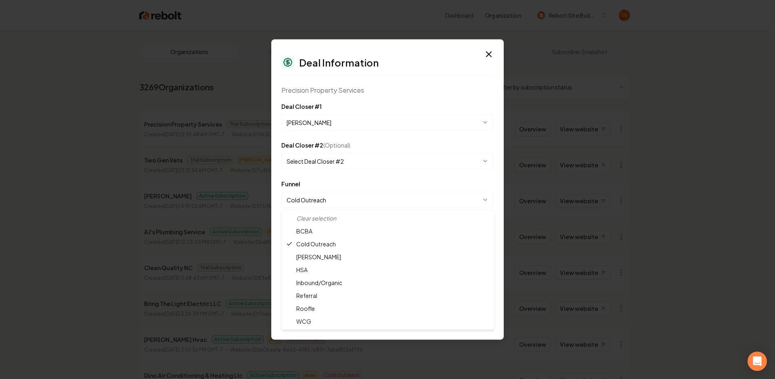
select select "**********"
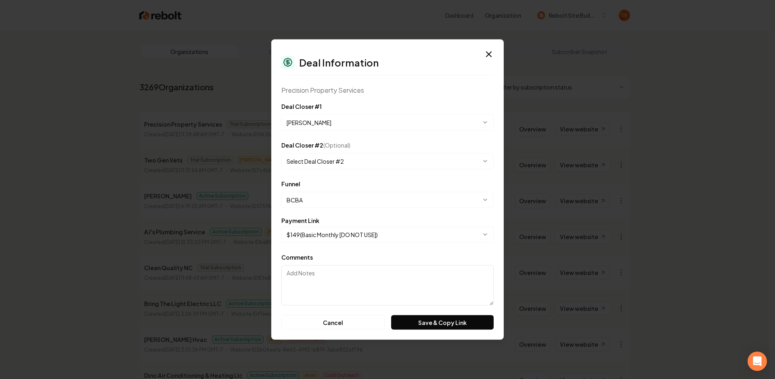
click at [316, 237] on body "Dashboard Organization Rebolt Site Builder Organizations Spam Review SMM Ongoin…" at bounding box center [384, 189] width 769 height 379
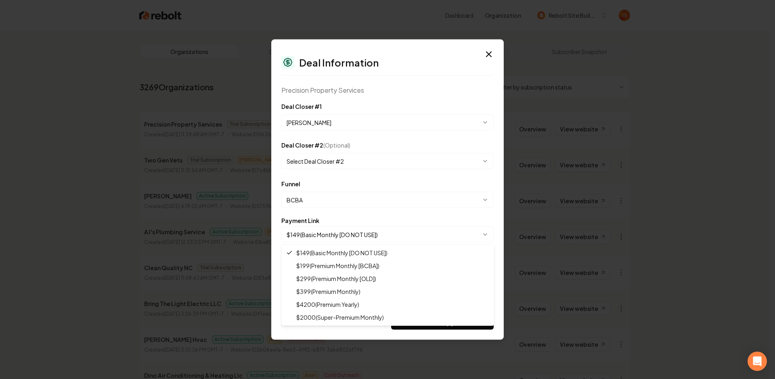
select select "**********"
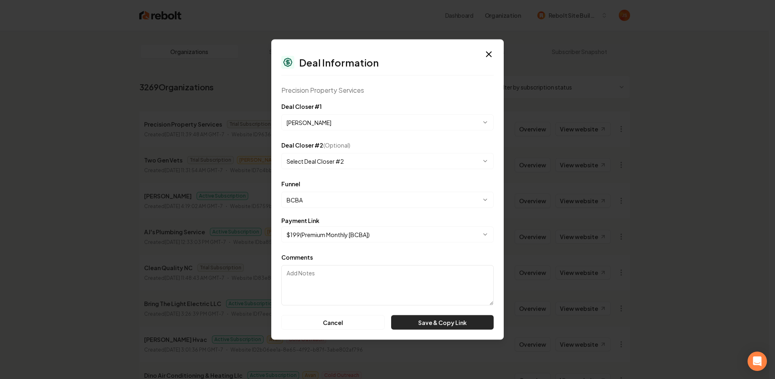
click at [415, 319] on button "Save & Copy Link" at bounding box center [442, 323] width 103 height 15
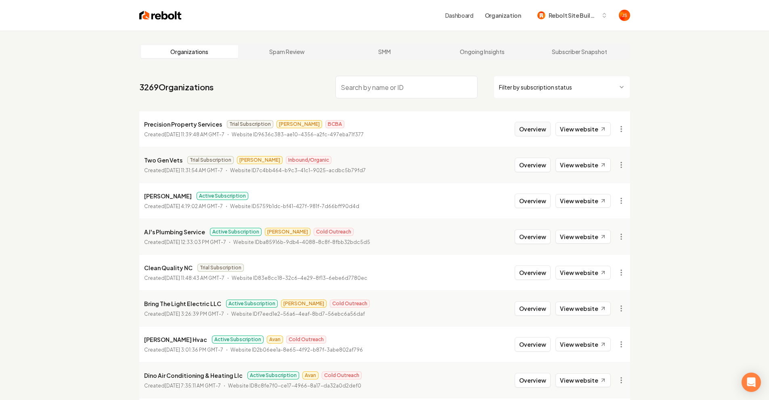
click at [545, 134] on button "Overview" at bounding box center [533, 129] width 36 height 15
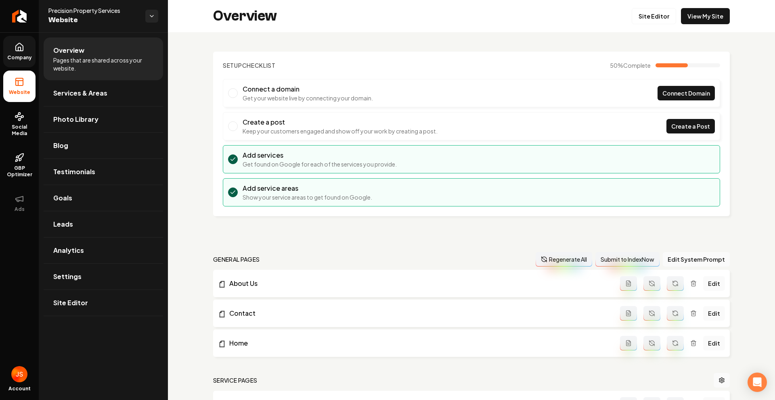
click at [22, 60] on span "Company" at bounding box center [19, 57] width 31 height 6
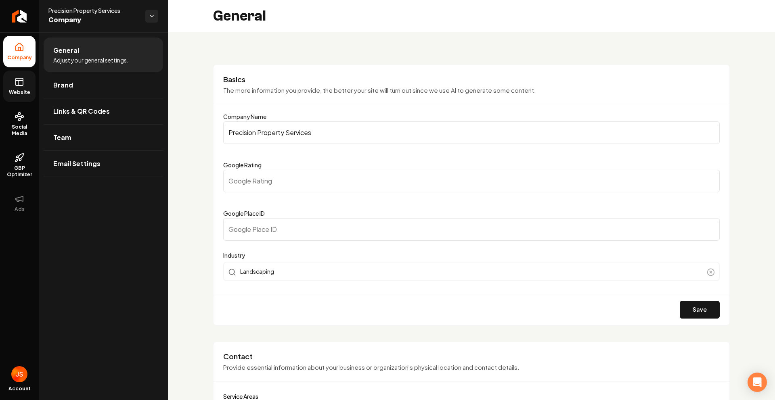
click at [29, 83] on link "Website" at bounding box center [19, 86] width 32 height 31
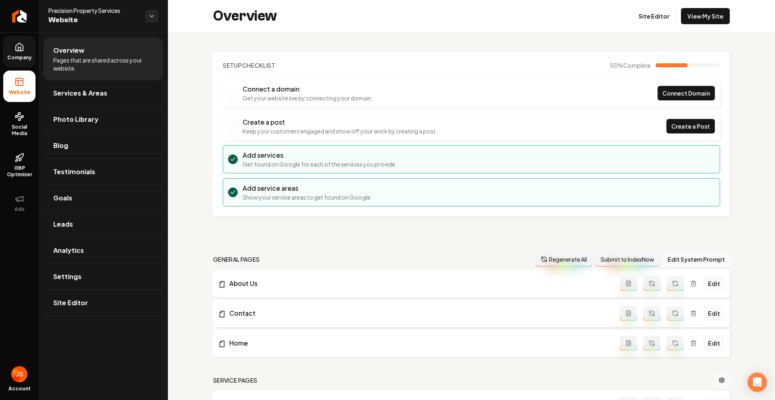
click at [25, 61] on span "Company" at bounding box center [19, 57] width 31 height 6
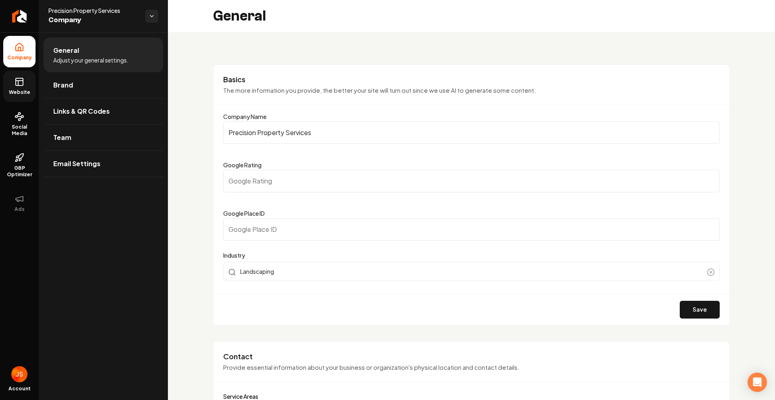
click at [19, 95] on span "Website" at bounding box center [20, 92] width 28 height 6
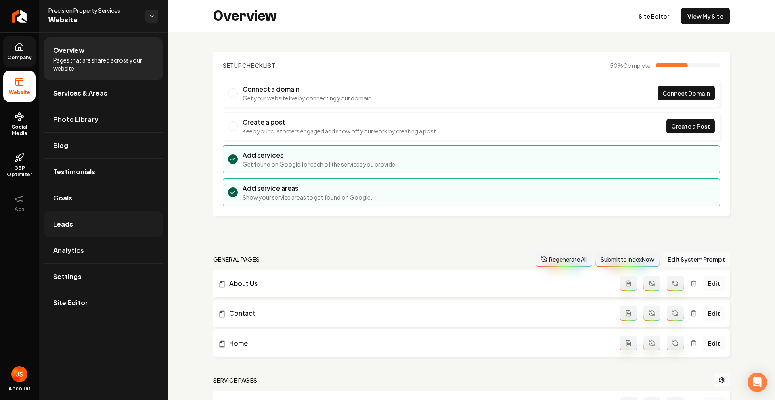
click at [63, 221] on span "Leads" at bounding box center [63, 225] width 20 height 10
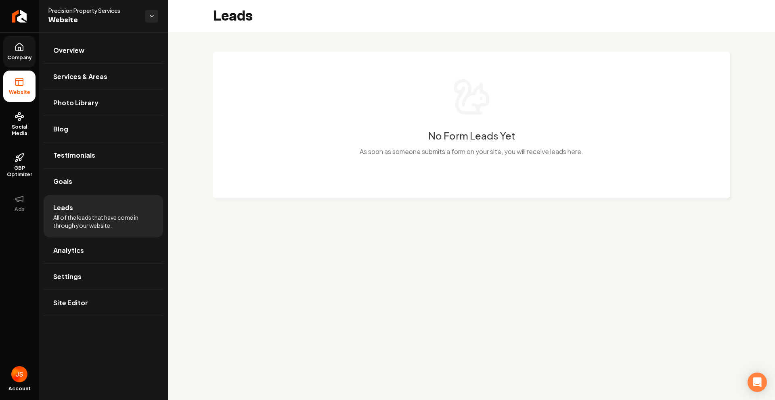
click at [33, 46] on link "Company" at bounding box center [19, 51] width 32 height 31
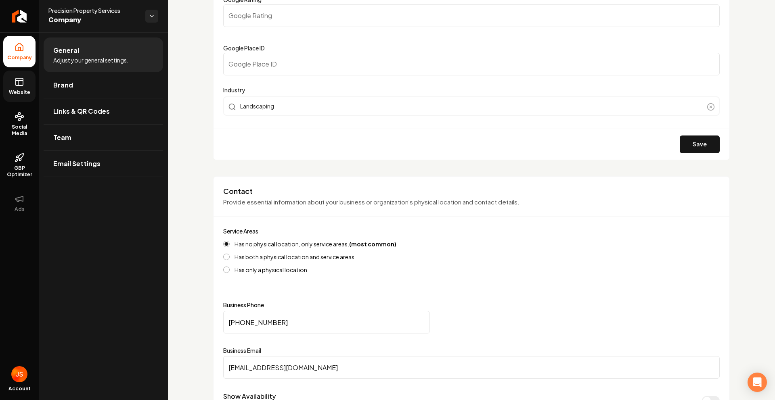
scroll to position [339, 0]
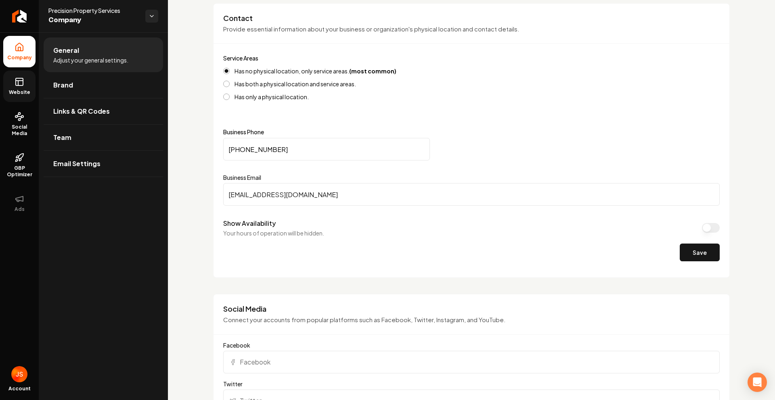
click at [349, 201] on input "lincolnberry532@gmail.com" at bounding box center [471, 194] width 497 height 23
click at [343, 237] on form "Business Phone (651) 955-6770 Business Email lincolnberry532@gmail.com Show Ava…" at bounding box center [471, 198] width 497 height 139
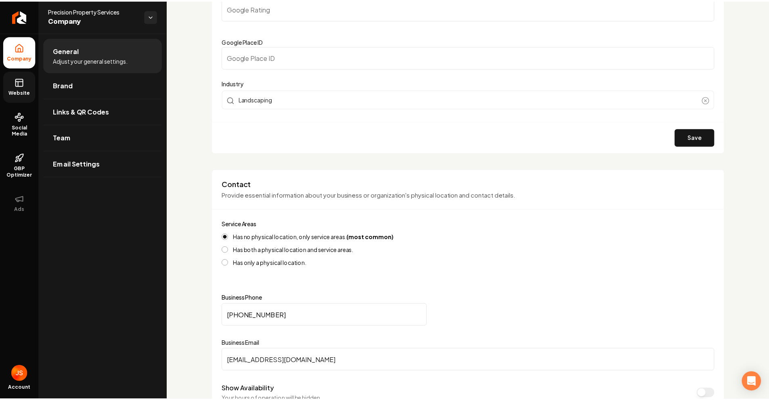
scroll to position [56, 0]
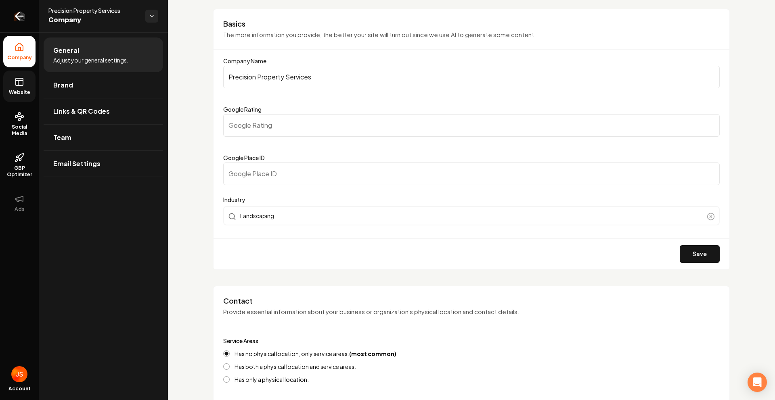
click at [0, 4] on link "Return to dashboard" at bounding box center [19, 16] width 39 height 32
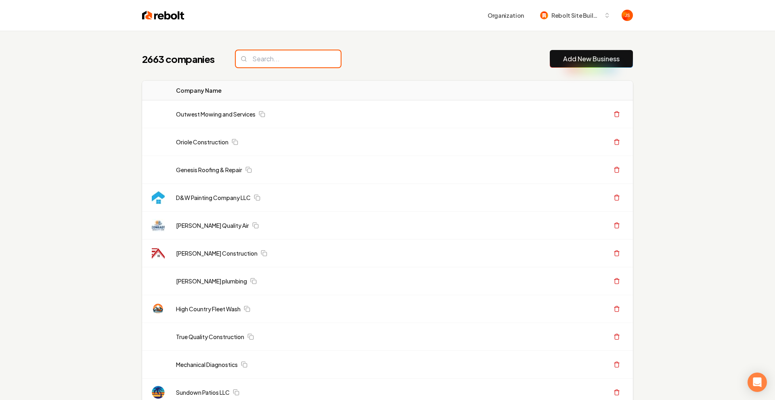
click at [245, 60] on input "search" at bounding box center [288, 58] width 105 height 17
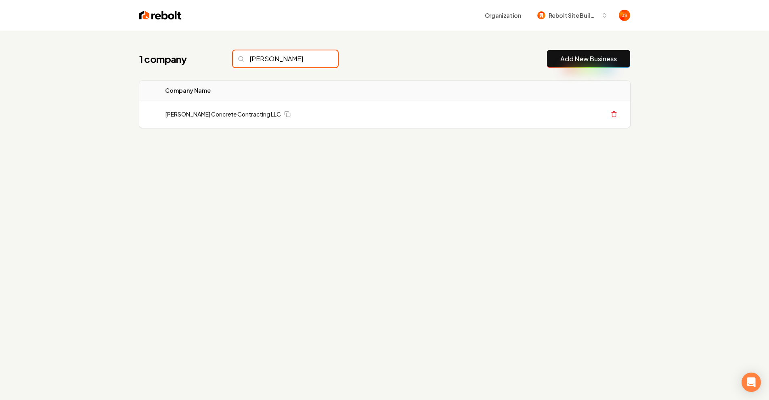
type input "cortez"
click at [313, 60] on input "[PERSON_NAME]" at bounding box center [285, 58] width 105 height 17
click at [318, 60] on input "[PERSON_NAME]" at bounding box center [285, 58] width 105 height 17
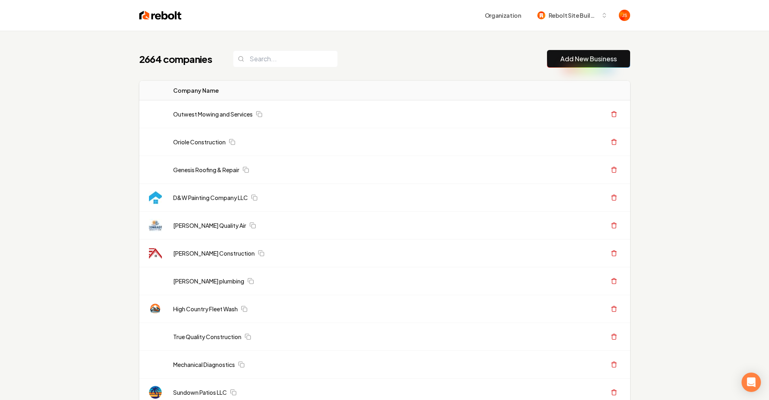
click at [317, 59] on input "search" at bounding box center [285, 58] width 105 height 17
